Goal: Navigation & Orientation: Understand site structure

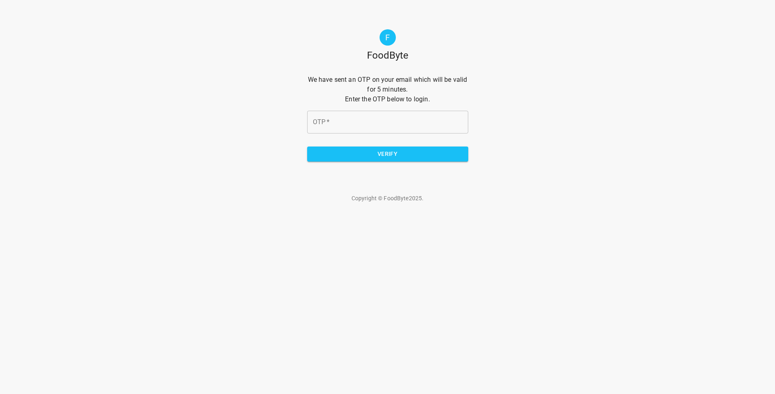
click at [328, 121] on input "OTP   *" at bounding box center [387, 122] width 161 height 23
paste input "9e2e21"
type input "9e2e21"
click at [374, 155] on span "Verify" at bounding box center [387, 154] width 148 height 10
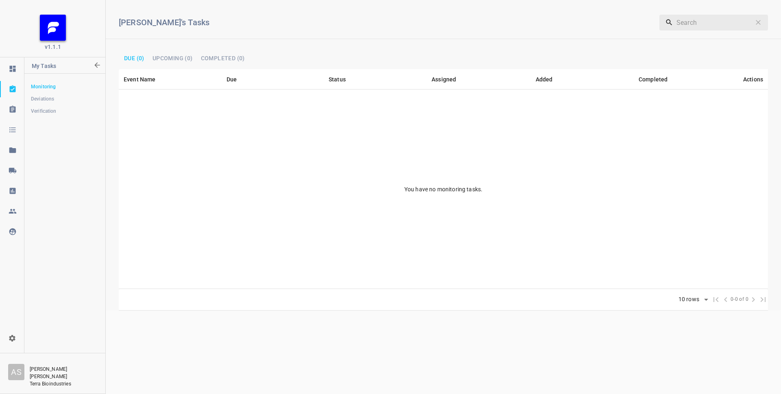
click at [44, 370] on p "[PERSON_NAME]" at bounding box center [63, 372] width 67 height 15
click at [15, 371] on div "A S" at bounding box center [16, 371] width 16 height 16
click at [13, 68] on icon at bounding box center [13, 69] width 8 height 8
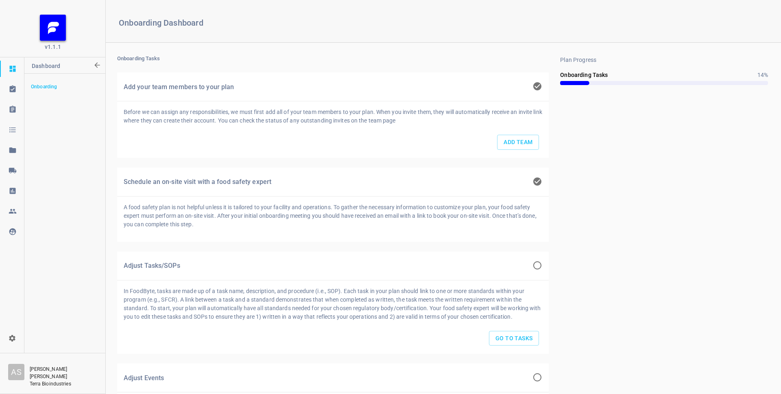
click at [12, 88] on icon at bounding box center [12, 88] width 6 height 7
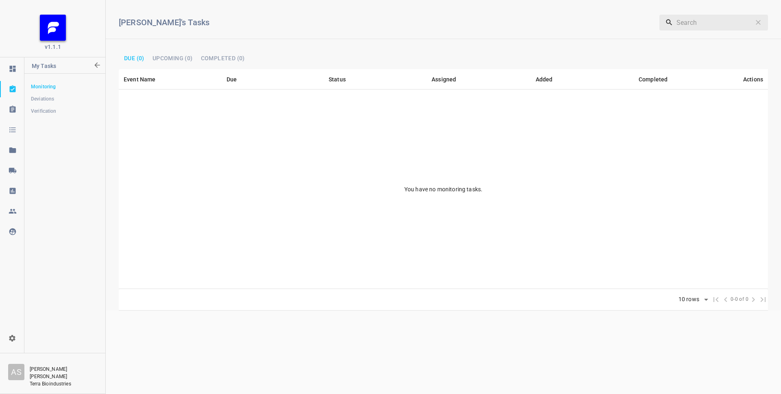
click at [14, 109] on icon at bounding box center [12, 109] width 6 height 7
click at [13, 131] on icon at bounding box center [12, 129] width 6 height 5
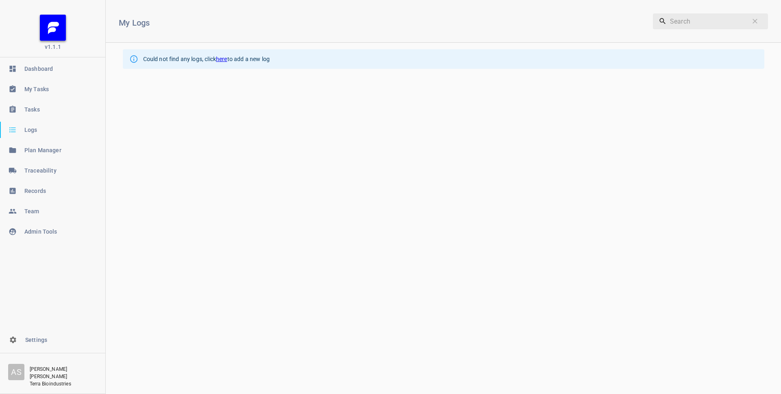
click at [13, 152] on icon at bounding box center [12, 149] width 7 height 5
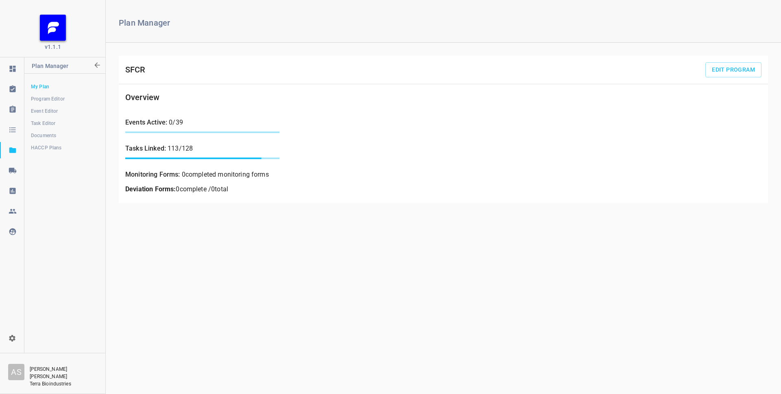
click at [11, 171] on icon at bounding box center [12, 170] width 7 height 5
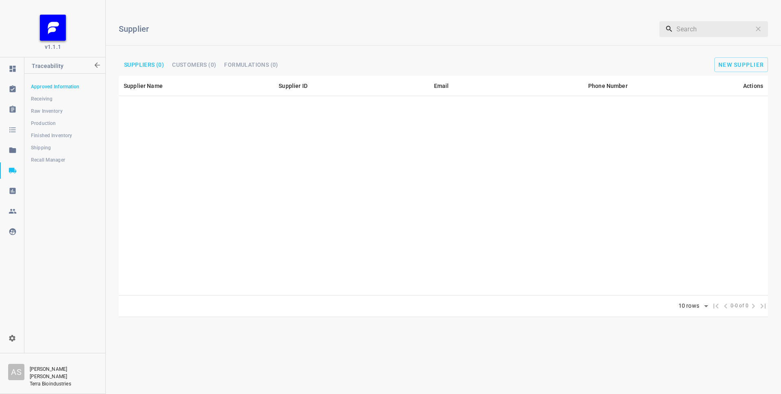
click at [11, 190] on icon at bounding box center [12, 191] width 6 height 6
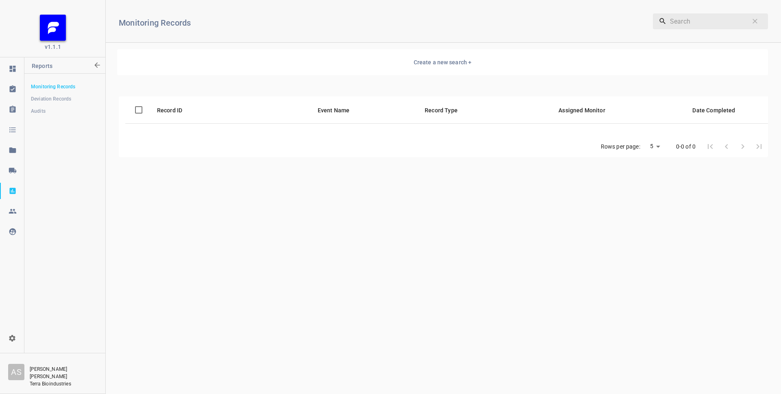
click at [15, 208] on icon at bounding box center [13, 211] width 8 height 8
